Goal: Task Accomplishment & Management: Manage account settings

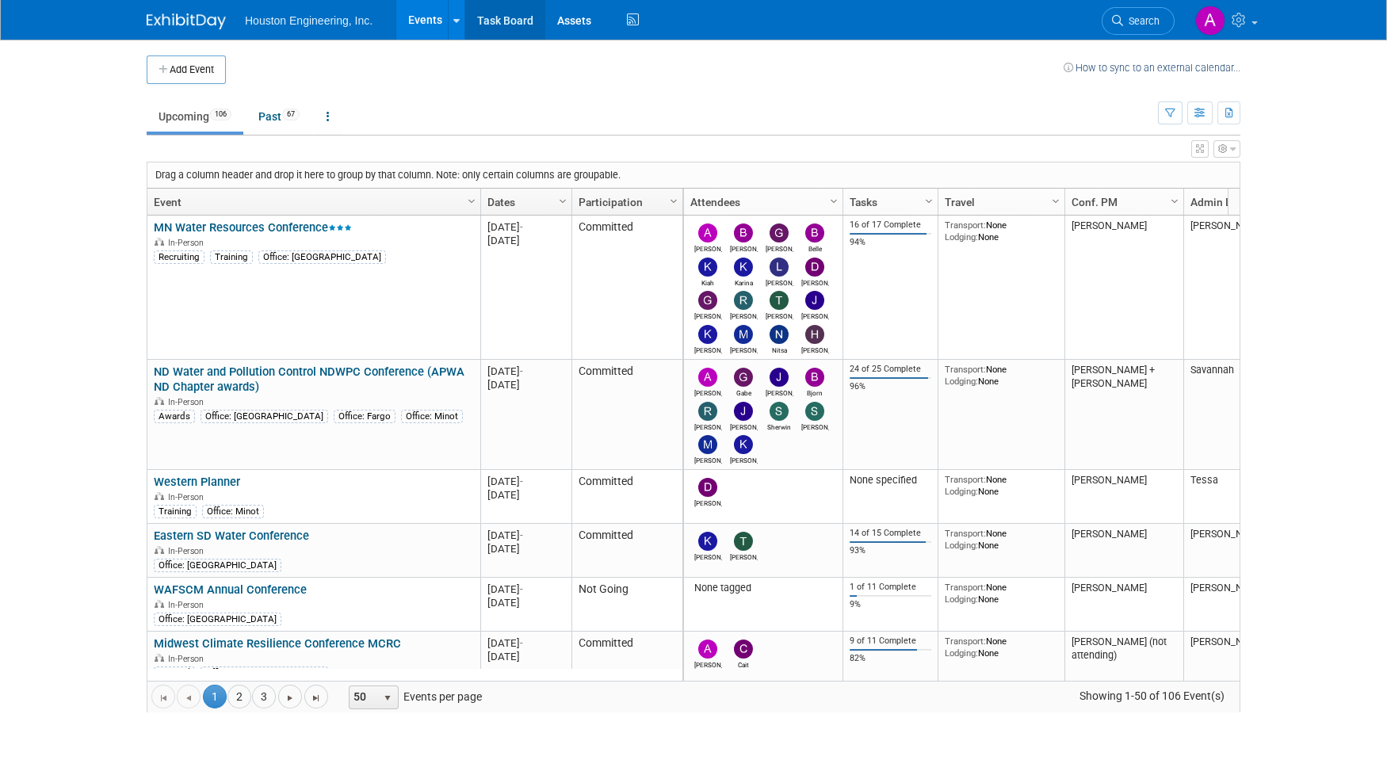
click at [490, 21] on link "Task Board" at bounding box center [505, 20] width 80 height 40
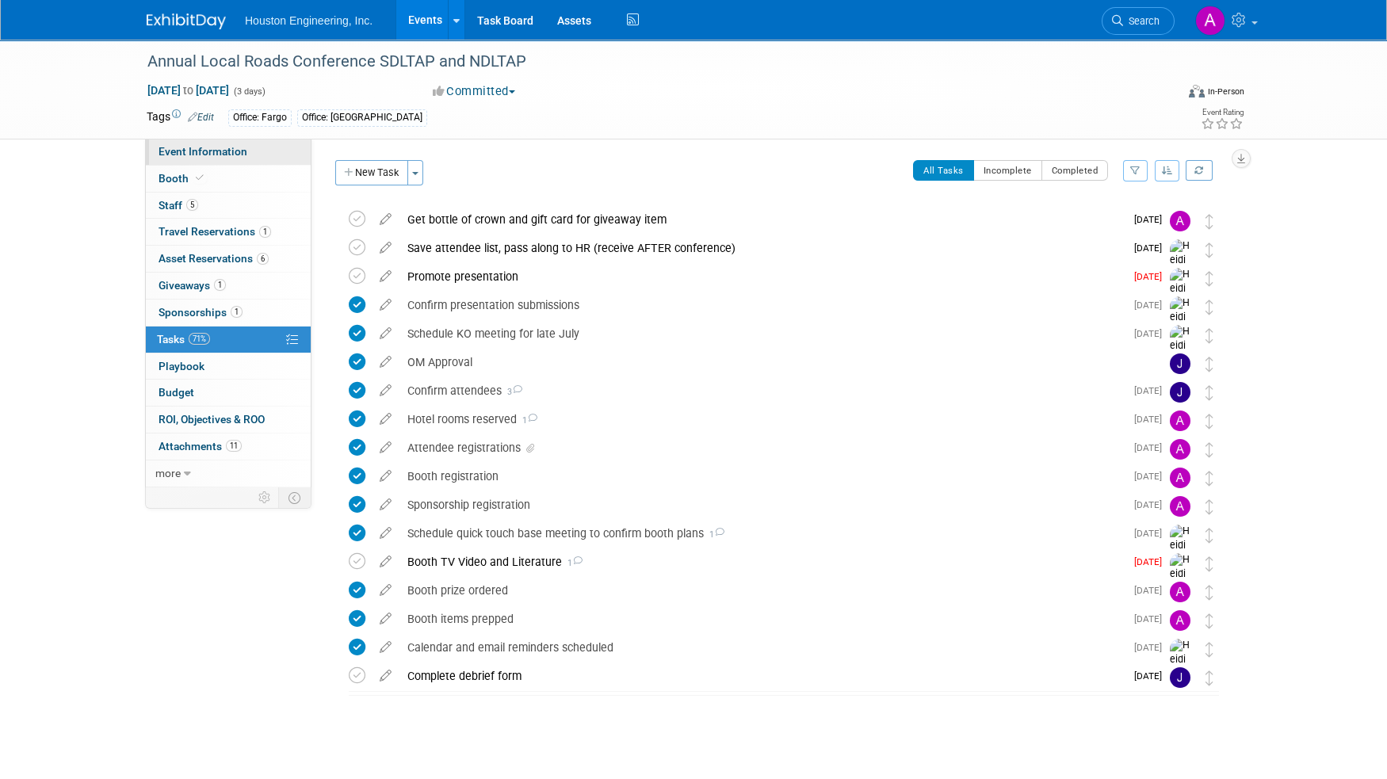
click at [192, 146] on span "Event Information" at bounding box center [202, 151] width 89 height 13
select select "3 - Reg/Prep Done"
select select "Yes"
select select "Multi-sector/Any/All"
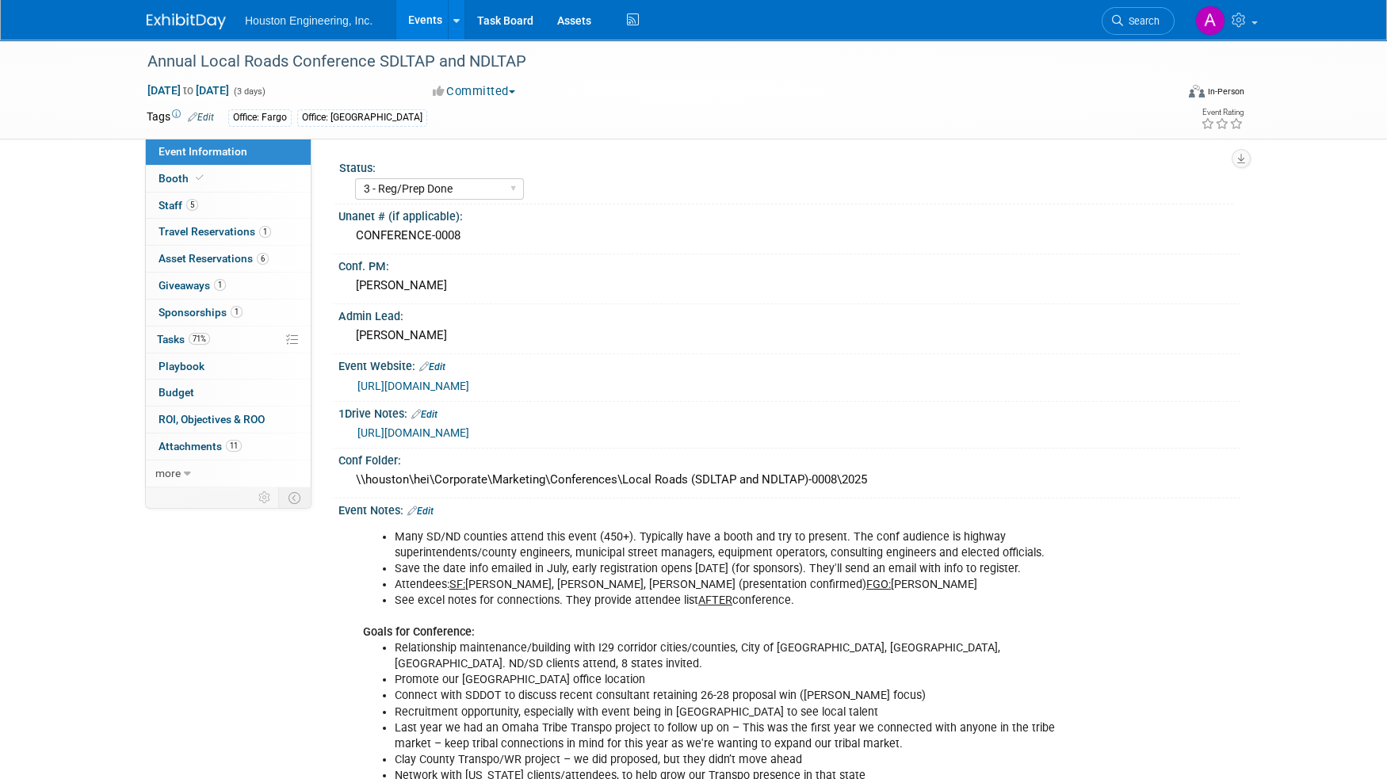
click at [464, 380] on link "[URL][DOMAIN_NAME]" at bounding box center [413, 386] width 112 height 13
